Goal: Transaction & Acquisition: Obtain resource

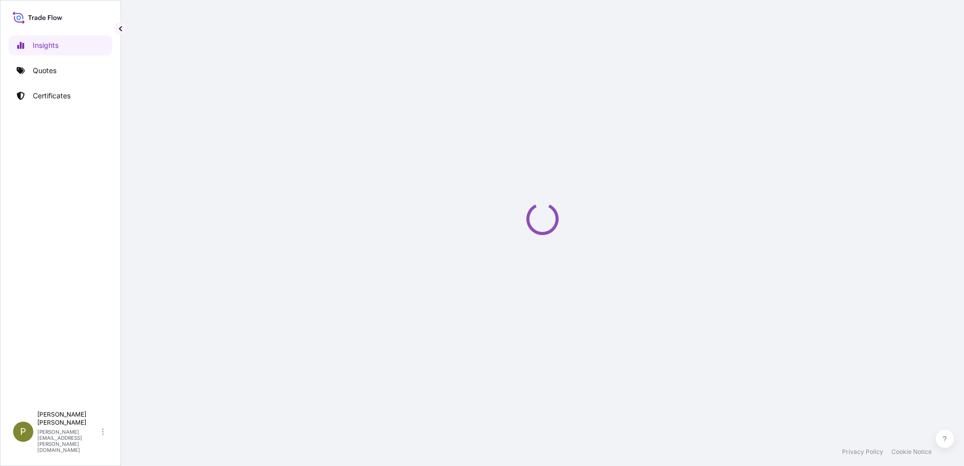
select select "2025"
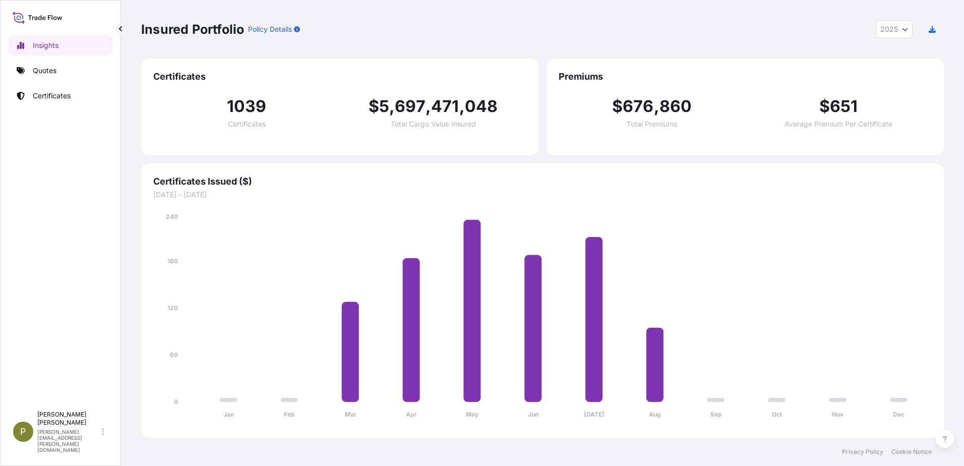
click at [547, 13] on div "Insured Portfolio Policy Details 2025 2025 2024 2023 2022" at bounding box center [542, 29] width 803 height 58
click at [461, 41] on div "Insured Portfolio Policy Details 2025 2025 2024 2023 2022" at bounding box center [542, 29] width 803 height 58
click at [503, 36] on div "Insured Portfolio Policy Details 2025 2025 2024 2023 2022" at bounding box center [542, 29] width 803 height 18
click at [578, 34] on div "Insured Portfolio Policy Details 2025 2025 2024 2023 2022" at bounding box center [542, 29] width 803 height 18
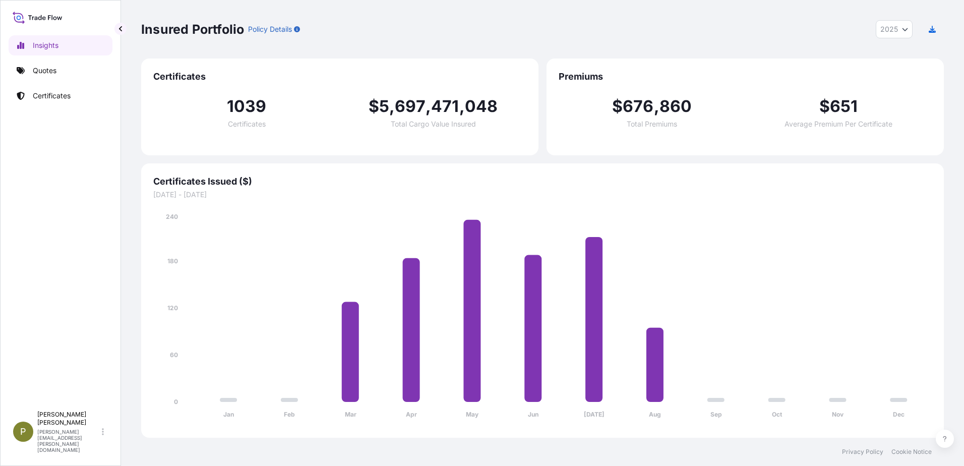
click at [552, 24] on div "Insured Portfolio Policy Details 2025 2025 2024 2023 2022" at bounding box center [542, 29] width 803 height 18
click at [524, 32] on div "Insured Portfolio Policy Details 2025 2025 2024 2023 2022" at bounding box center [542, 29] width 803 height 18
click at [531, 44] on div "Insured Portfolio Policy Details 2025 2025 2024 2023 2022" at bounding box center [542, 29] width 803 height 58
click at [532, 45] on div "Insured Portfolio Policy Details 2025 2025 2024 2023 2022" at bounding box center [542, 29] width 803 height 58
click at [472, 28] on div "Insured Portfolio Policy Details 2025 2025 2024 2023 2022" at bounding box center [542, 29] width 803 height 18
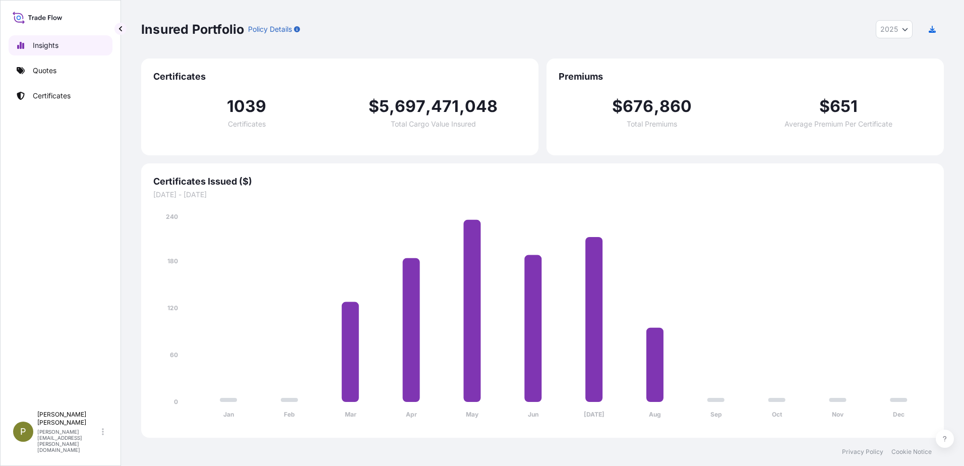
click at [43, 76] on link "Quotes" at bounding box center [61, 71] width 104 height 20
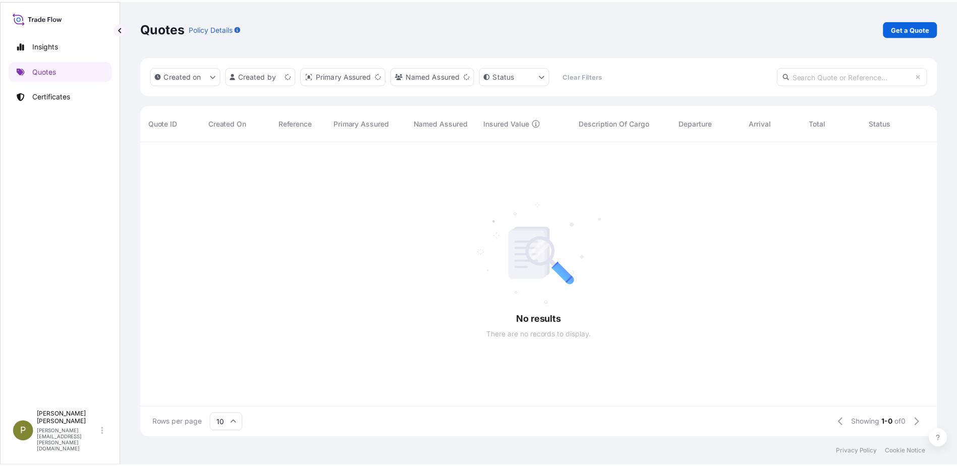
scroll to position [8, 8]
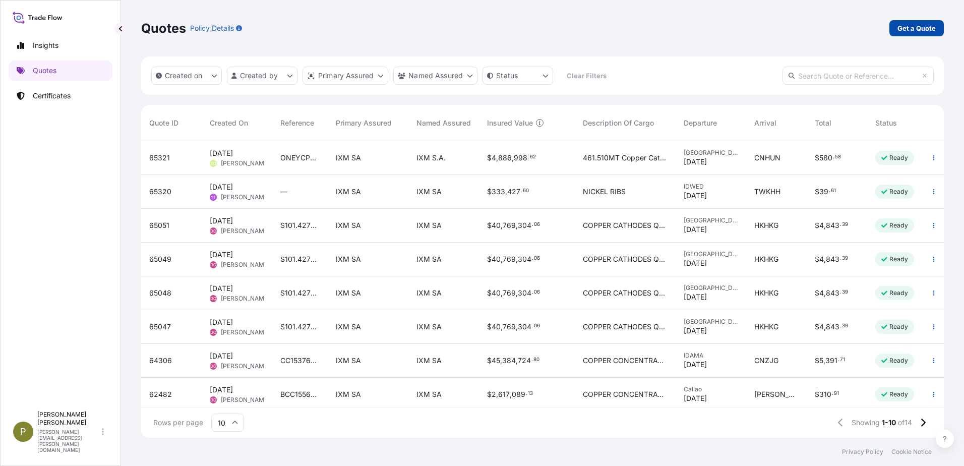
click at [921, 30] on p "Get a Quote" at bounding box center [917, 28] width 38 height 10
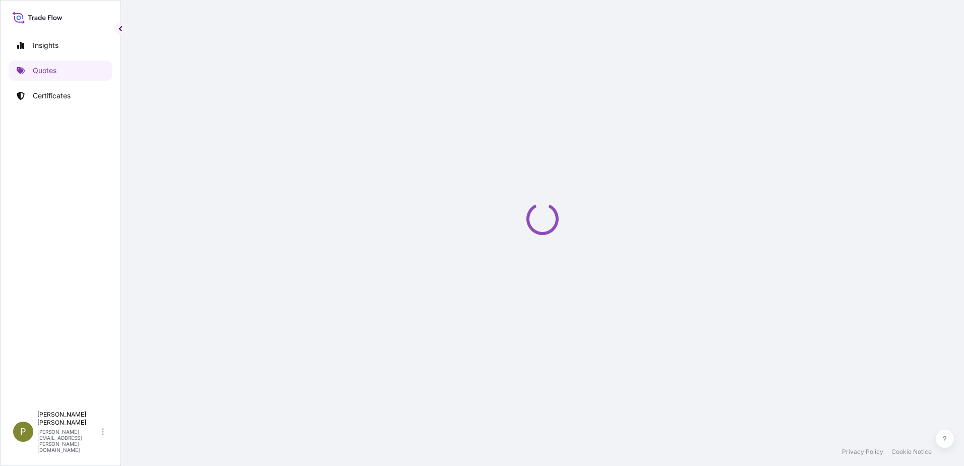
select select "Sea"
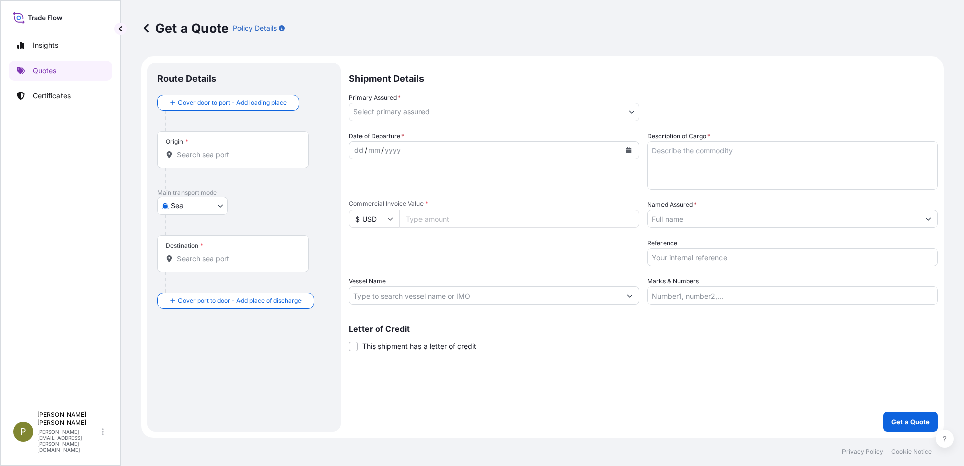
click at [203, 157] on input "Origin *" at bounding box center [236, 155] width 119 height 10
click at [205, 159] on input "Origin * Please select an origin" at bounding box center [236, 155] width 119 height 10
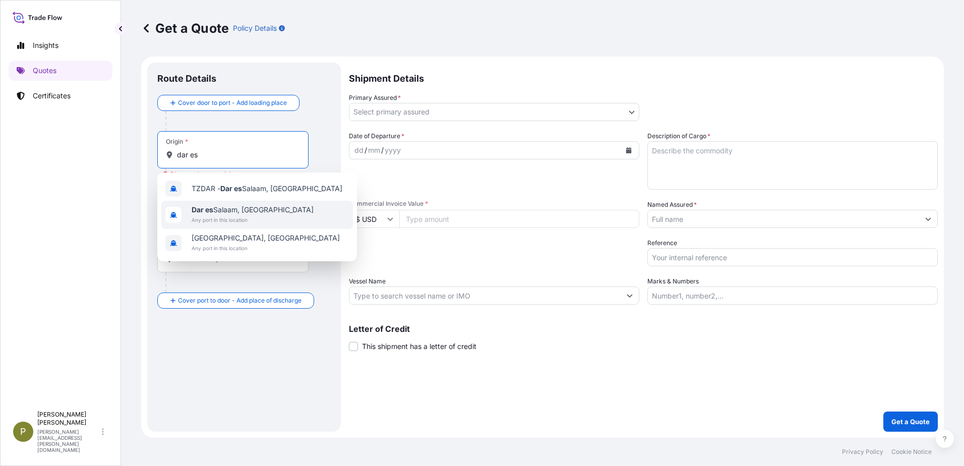
click at [233, 212] on span "[GEOGRAPHIC_DATA], [GEOGRAPHIC_DATA]" at bounding box center [253, 210] width 122 height 10
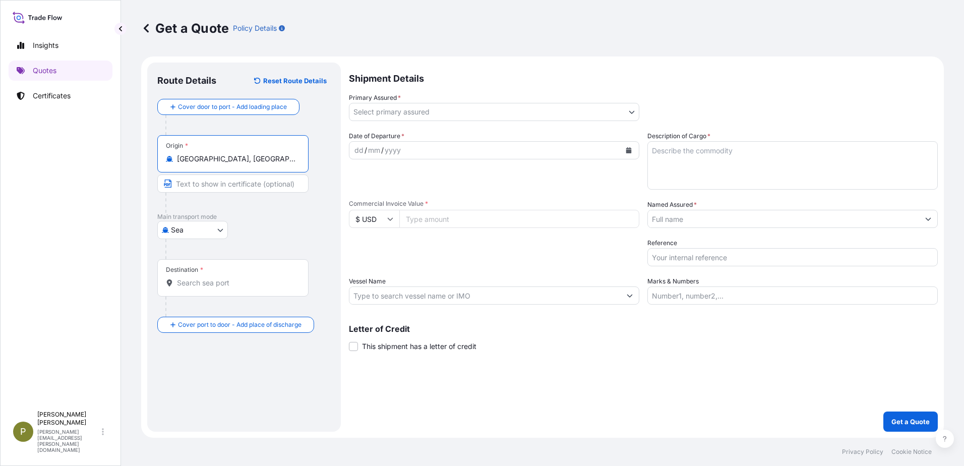
type input "[GEOGRAPHIC_DATA], [GEOGRAPHIC_DATA]"
click at [220, 288] on div "Destination *" at bounding box center [232, 277] width 151 height 37
click at [220, 288] on input "Destination *" at bounding box center [236, 283] width 119 height 10
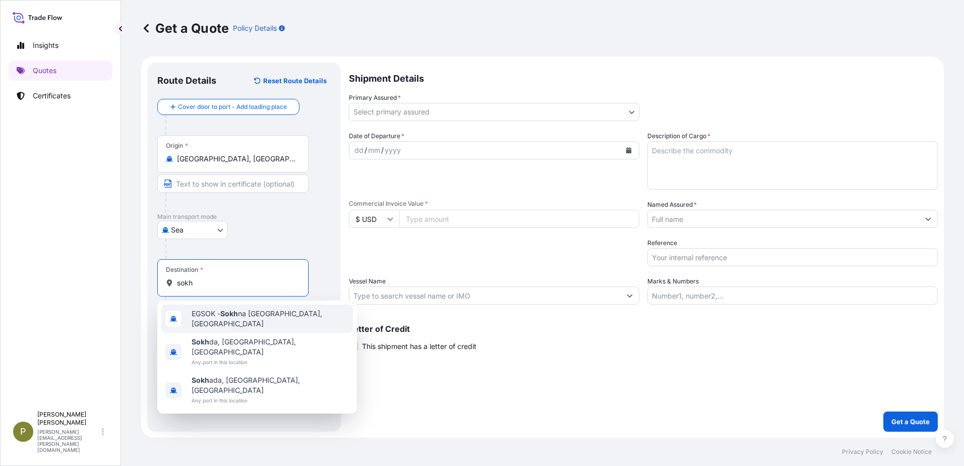
click at [241, 324] on div "EGSOK - [GEOGRAPHIC_DATA], [GEOGRAPHIC_DATA]" at bounding box center [257, 319] width 192 height 28
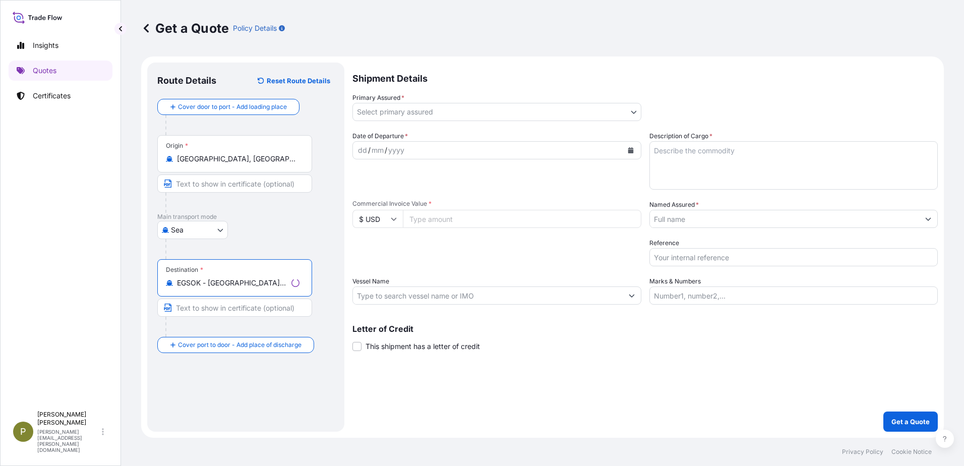
type input "EGSOK - [GEOGRAPHIC_DATA], [GEOGRAPHIC_DATA]"
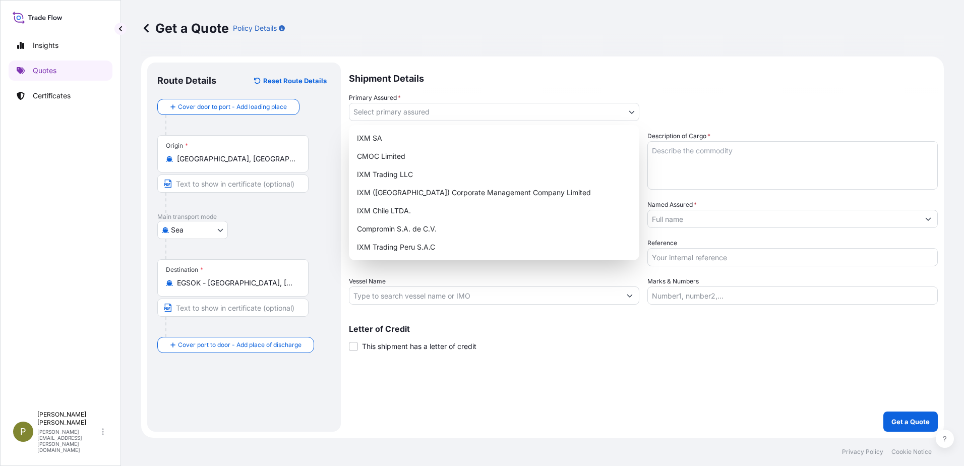
click at [382, 111] on body "0 options available. 10 options available. 0 options available. 3 options avail…" at bounding box center [482, 233] width 964 height 466
click at [412, 138] on div "IXM SA" at bounding box center [494, 138] width 282 height 18
select select "31846"
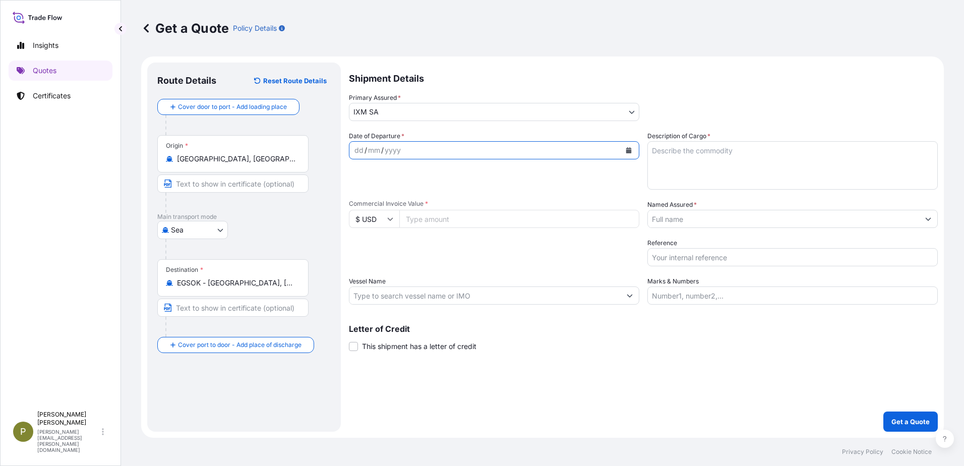
click at [633, 148] on button "Calendar" at bounding box center [629, 150] width 16 height 16
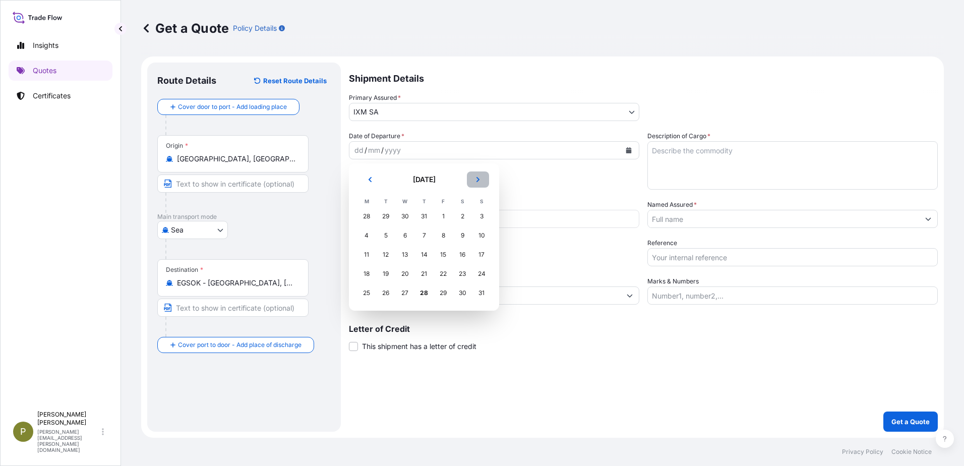
click at [477, 182] on icon "Next" at bounding box center [478, 179] width 3 height 5
click at [368, 177] on icon "Previous" at bounding box center [370, 180] width 6 height 6
click at [426, 276] on div "21" at bounding box center [424, 274] width 18 height 18
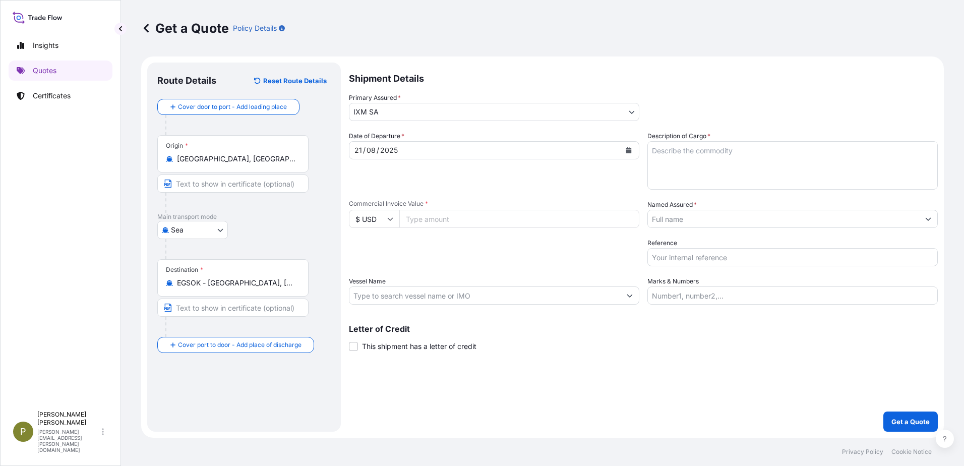
click at [482, 222] on input "Commercial Invoice Value *" at bounding box center [519, 219] width 240 height 18
click at [564, 215] on input "Commercial Invoice Value *" at bounding box center [519, 219] width 240 height 18
type input "4986346.82"
click at [430, 283] on div "Vessel Name" at bounding box center [494, 290] width 290 height 28
click at [471, 301] on input "Vessel Name" at bounding box center [484, 295] width 271 height 18
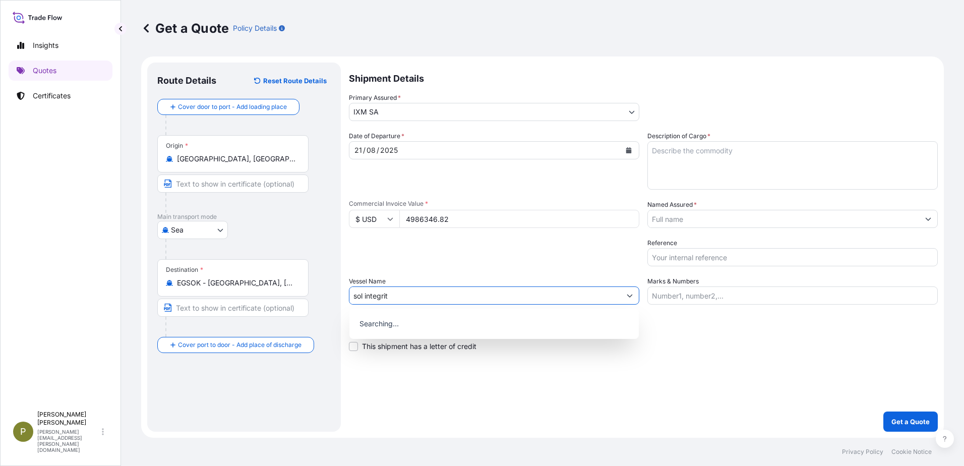
type input "sol integrity"
drag, startPoint x: 432, startPoint y: 296, endPoint x: 494, endPoint y: 287, distance: 62.7
click at [342, 288] on form "Route Details Reset Route Details Cover door to port - Add loading place Place …" at bounding box center [542, 246] width 803 height 381
type input "s"
click at [434, 294] on input "Vessel Name" at bounding box center [484, 295] width 271 height 18
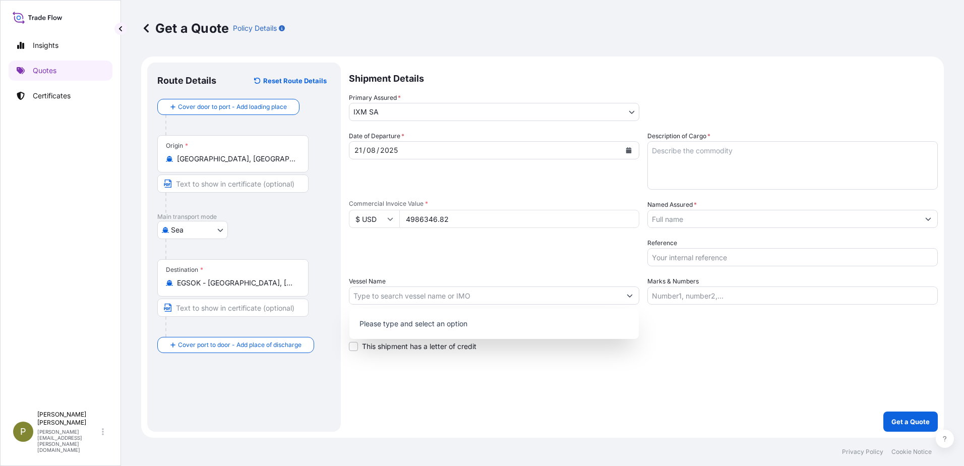
click at [546, 390] on div "Shipment Details Primary Assured * IXM SA IXM SA CMOC Limited IXM Trading LLC I…" at bounding box center [643, 247] width 589 height 369
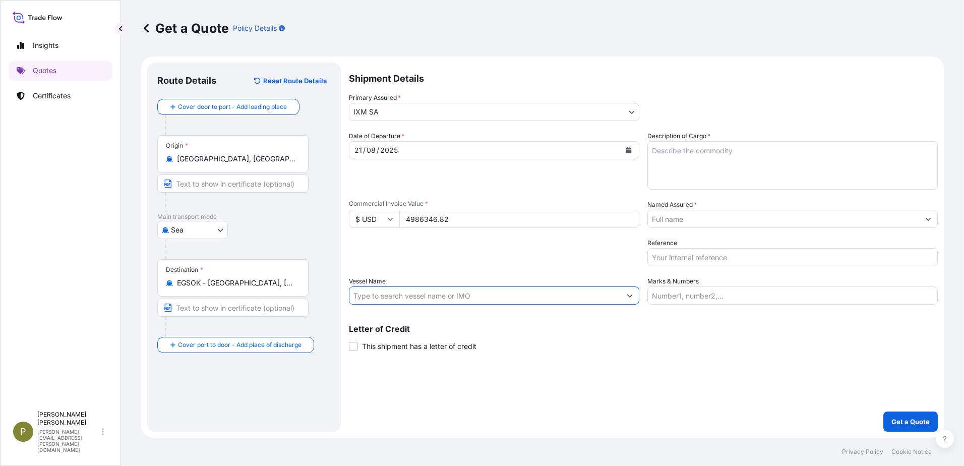
click at [532, 294] on input "Vessel Name" at bounding box center [484, 295] width 271 height 18
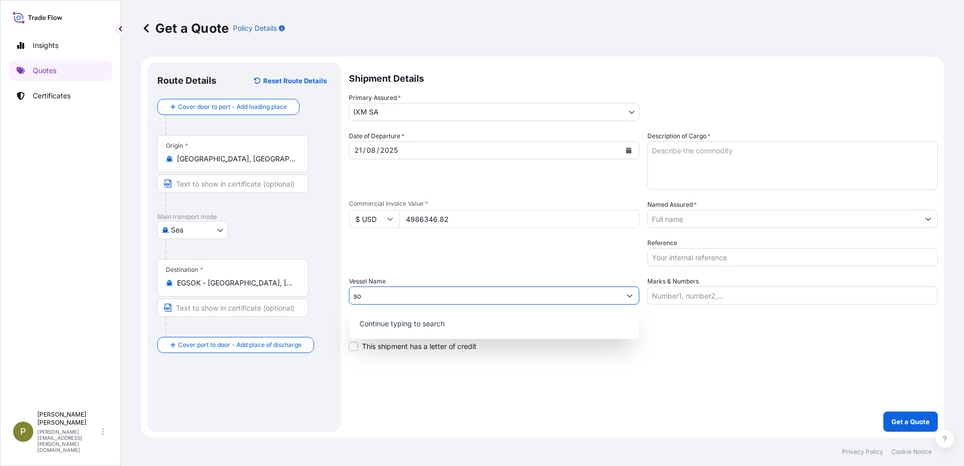
type input "s"
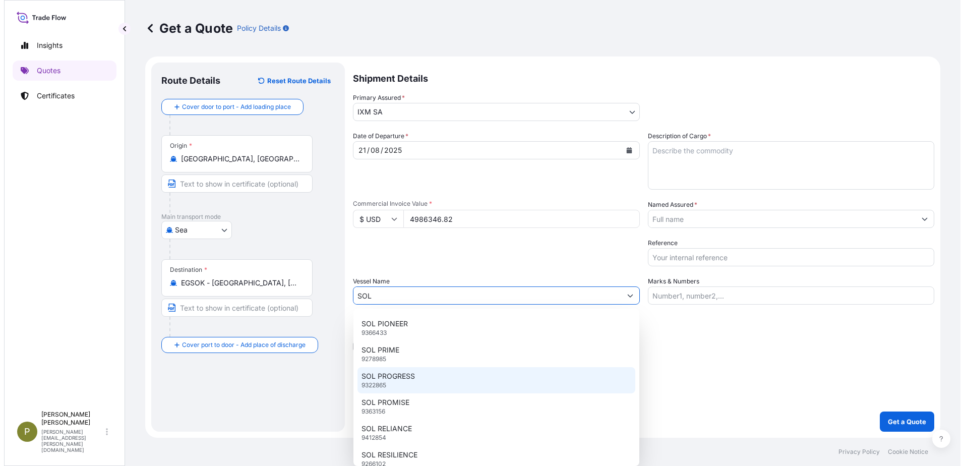
scroll to position [87, 0]
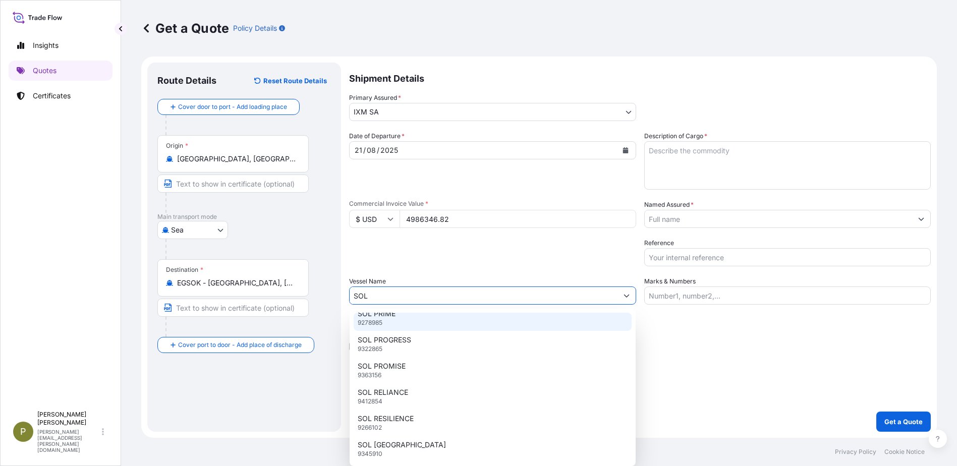
click at [480, 297] on input "SOL" at bounding box center [483, 295] width 268 height 18
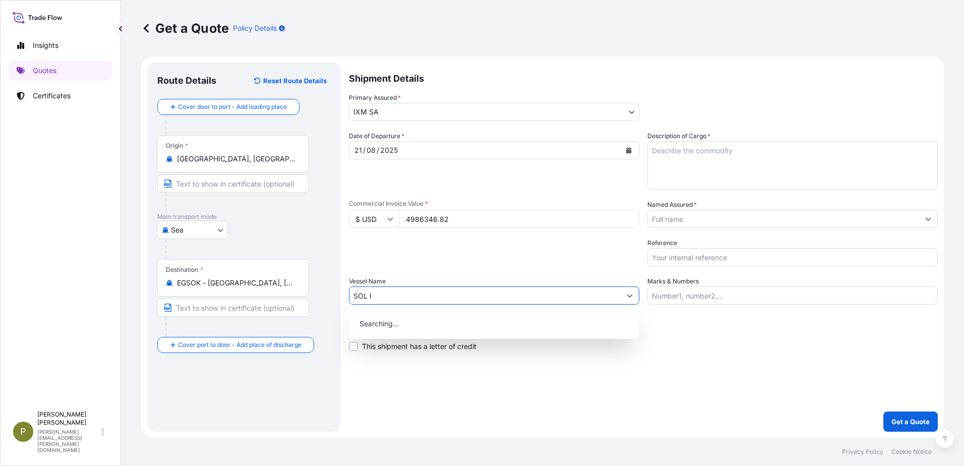
scroll to position [0, 0]
click at [440, 316] on div "Use "SOL INTEGRITY"" at bounding box center [494, 322] width 281 height 18
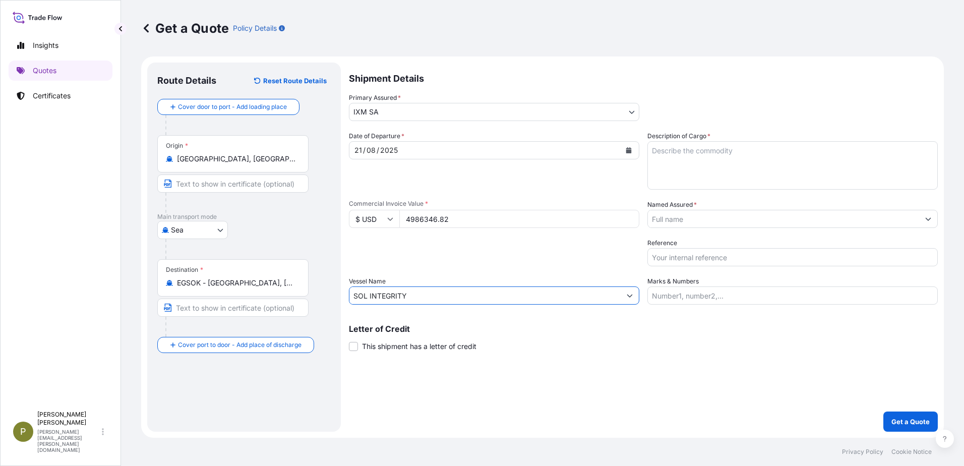
type input "SOL INTEGRITY"
click at [700, 155] on textarea "Description of Cargo *" at bounding box center [793, 165] width 290 height 48
type textarea "492.257mt copper cathodes"
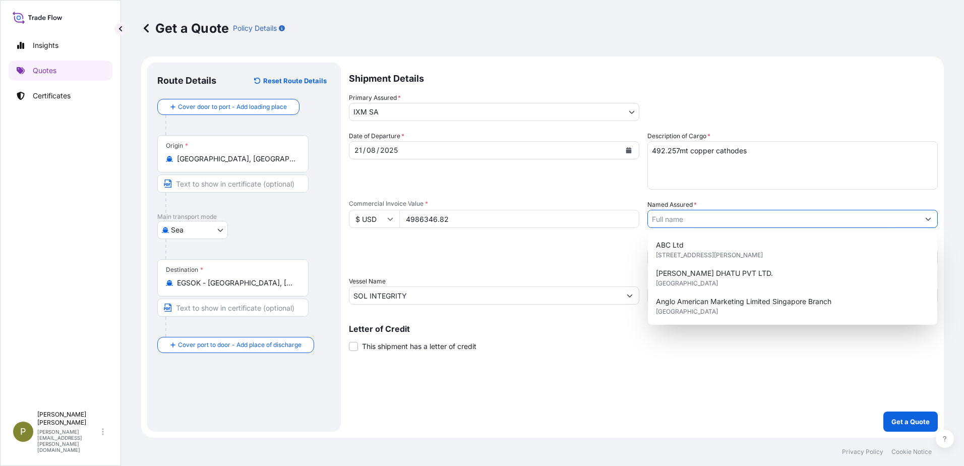
click at [714, 219] on input "Named Assured *" at bounding box center [783, 219] width 271 height 18
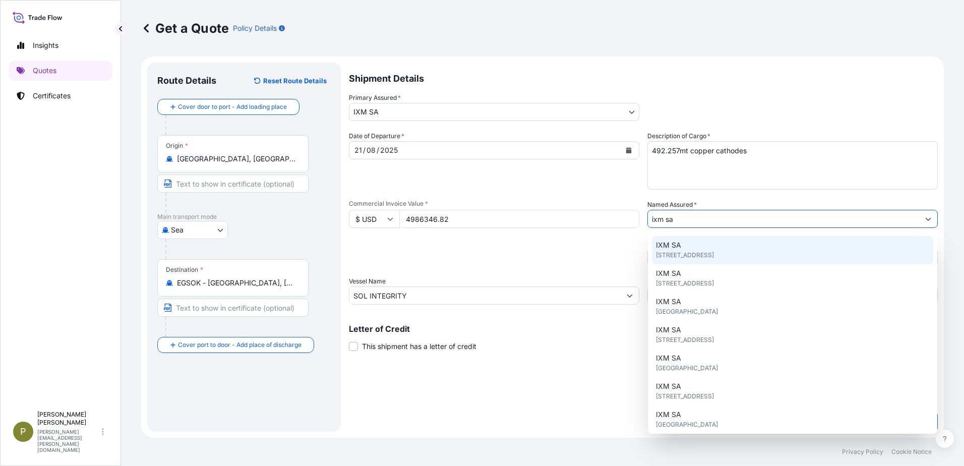
click at [694, 252] on span "[STREET_ADDRESS]" at bounding box center [685, 255] width 58 height 10
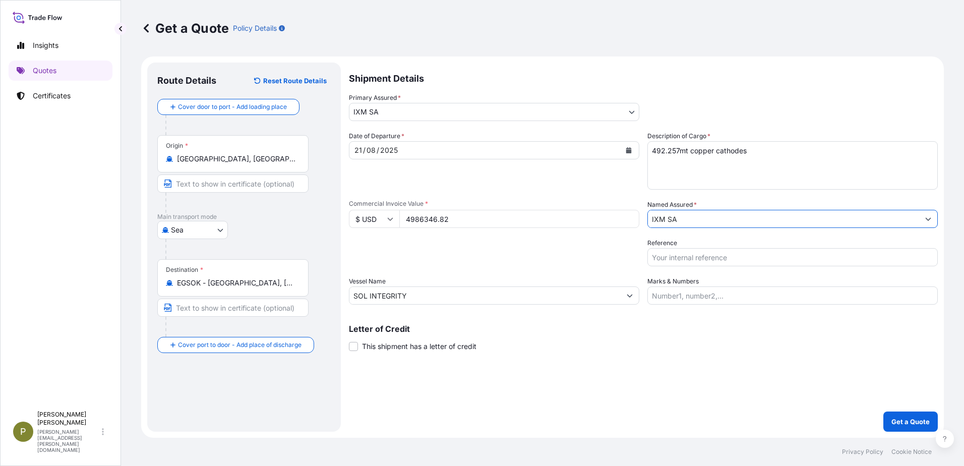
type input "IXM SA"
click at [691, 255] on input "Reference" at bounding box center [793, 257] width 290 height 18
paste input "SOL INTEGRITY DARSOK25030755"
type input "SOL INTEGRITY DARSOK25030755"
click at [763, 376] on div "Shipment Details Primary Assured * IXM SA IXM SA CMOC Limited IXM Trading LLC I…" at bounding box center [643, 247] width 589 height 369
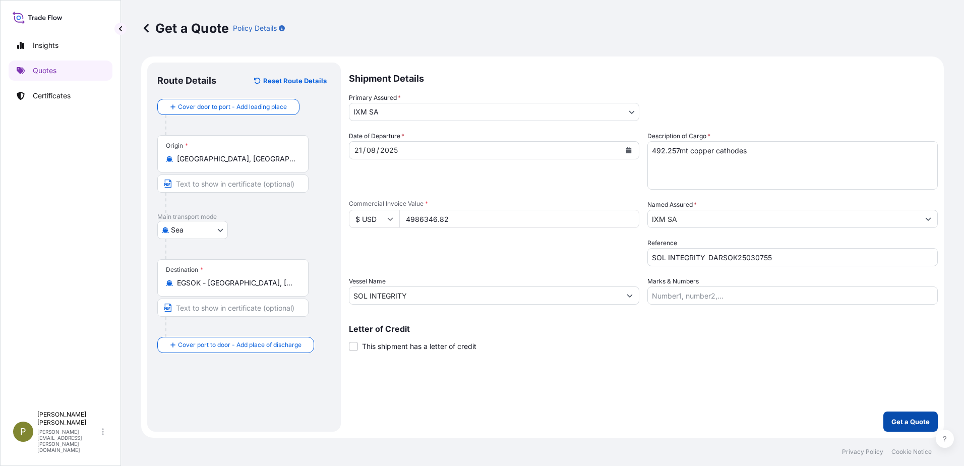
click at [895, 420] on p "Get a Quote" at bounding box center [911, 422] width 38 height 10
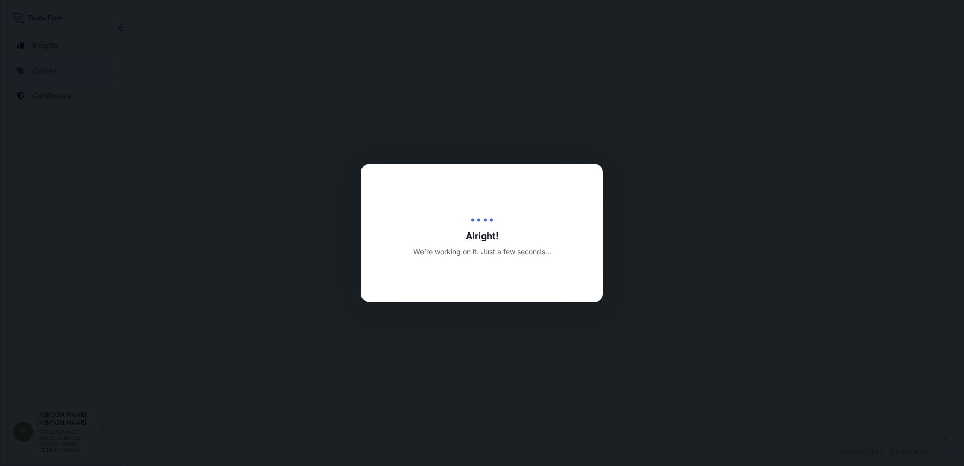
select select "Sea"
select select "31846"
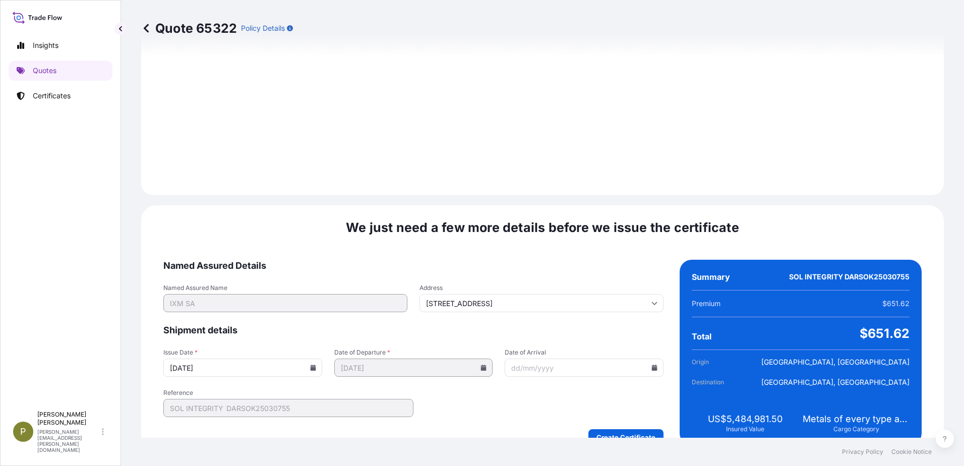
scroll to position [1052, 0]
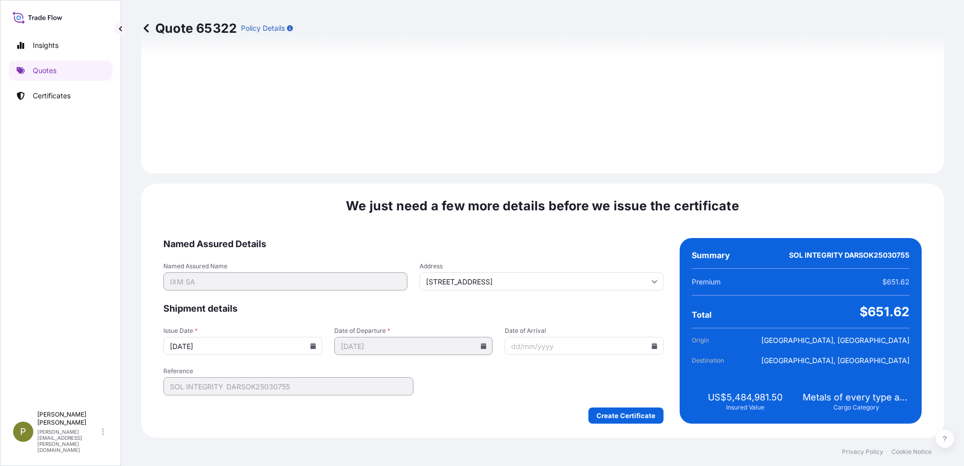
click at [310, 345] on icon at bounding box center [313, 346] width 6 height 6
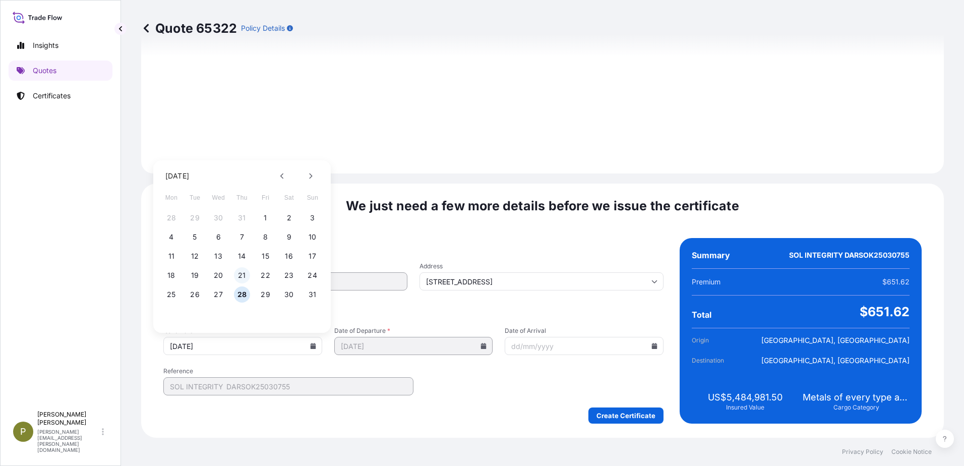
click at [245, 276] on button "21" at bounding box center [242, 275] width 16 height 16
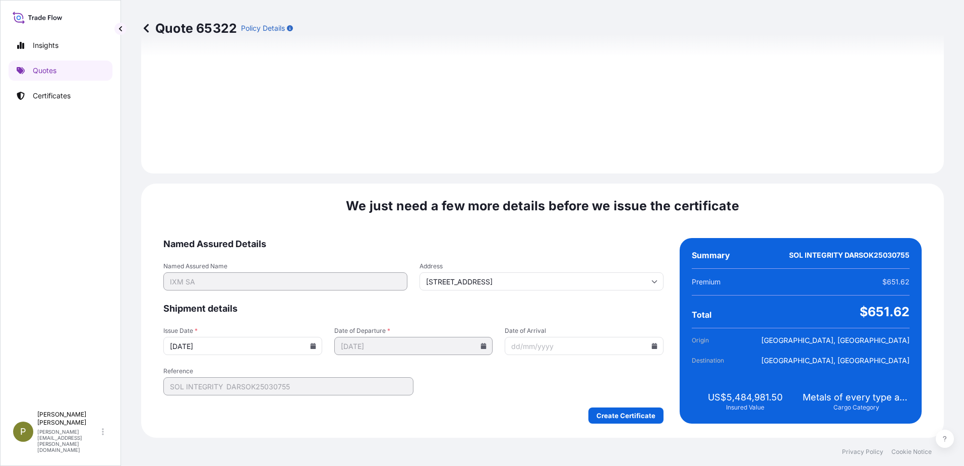
type input "[DATE]"
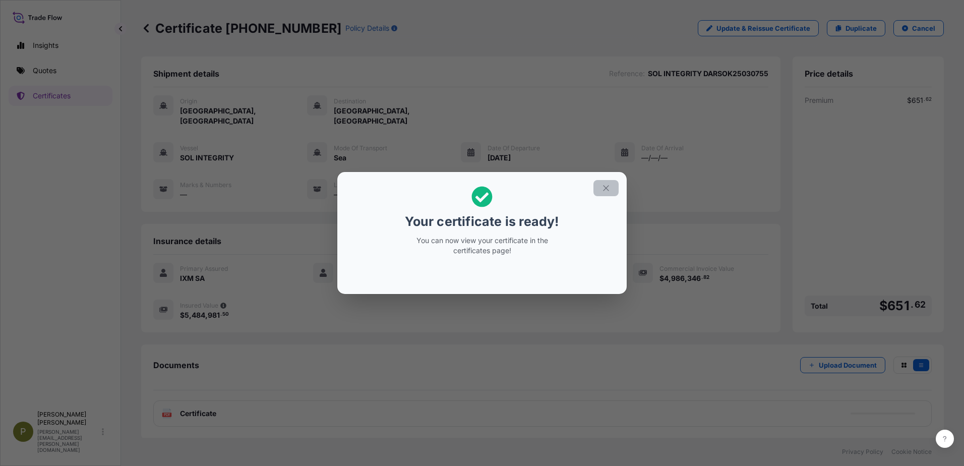
click at [605, 193] on button "button" at bounding box center [606, 188] width 25 height 16
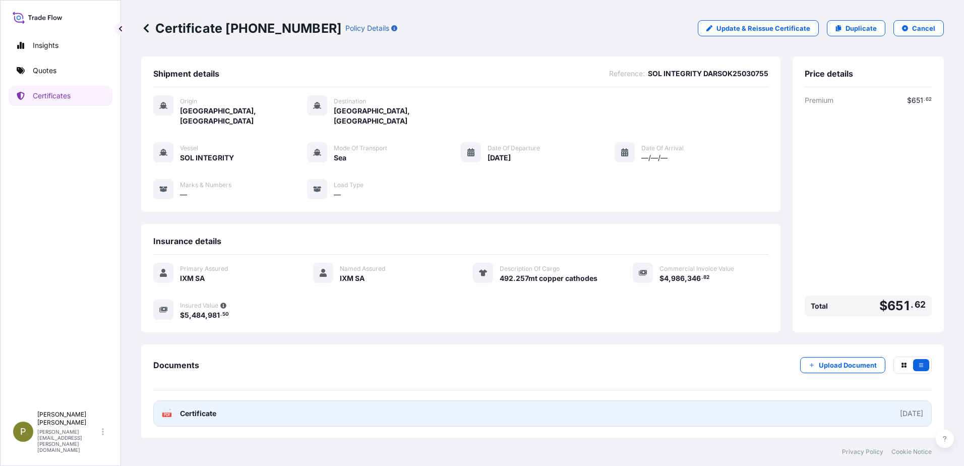
click at [682, 405] on link "PDF Certificate [DATE]" at bounding box center [542, 413] width 779 height 26
